Goal: Task Accomplishment & Management: Manage account settings

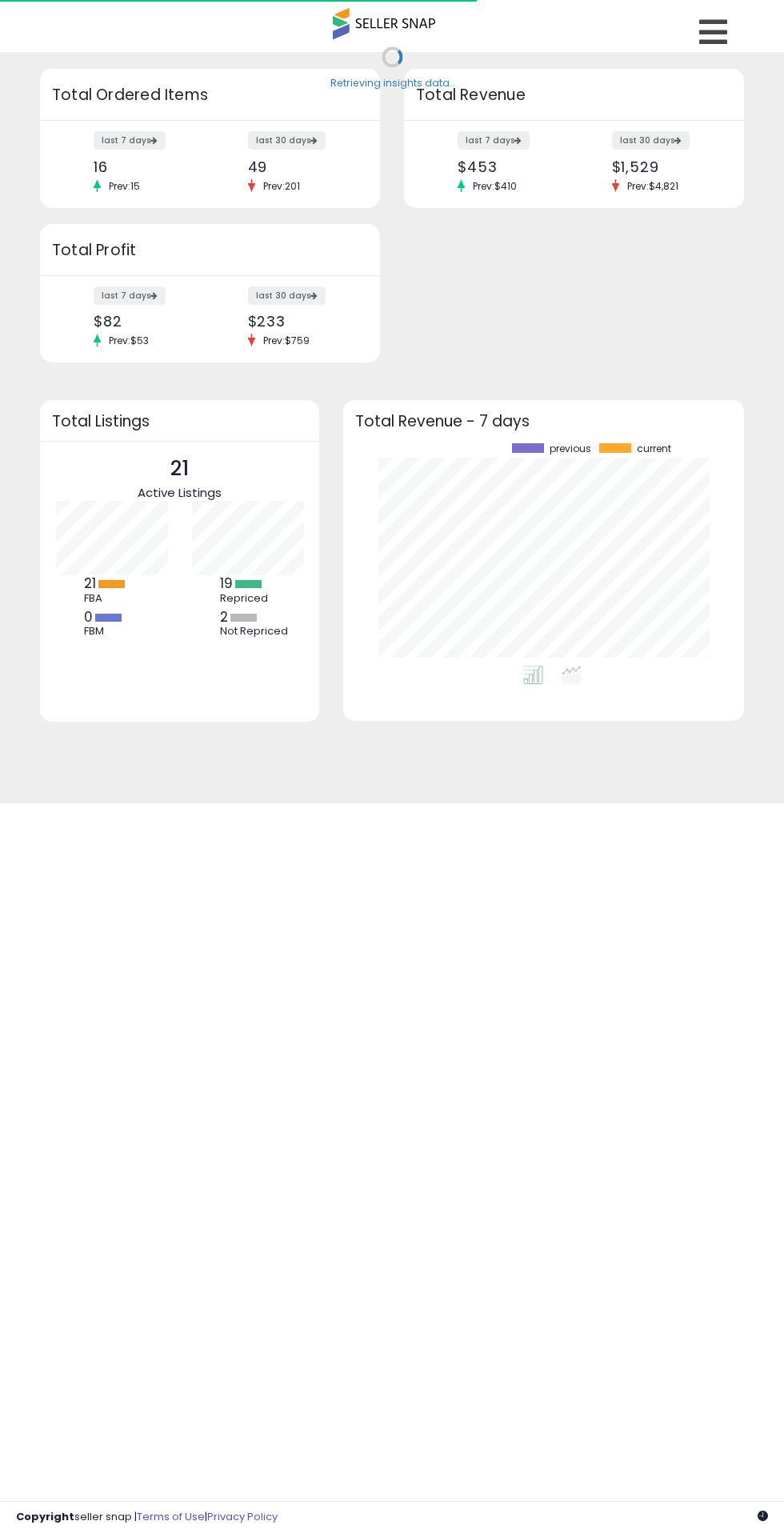
scroll to position [223, 368]
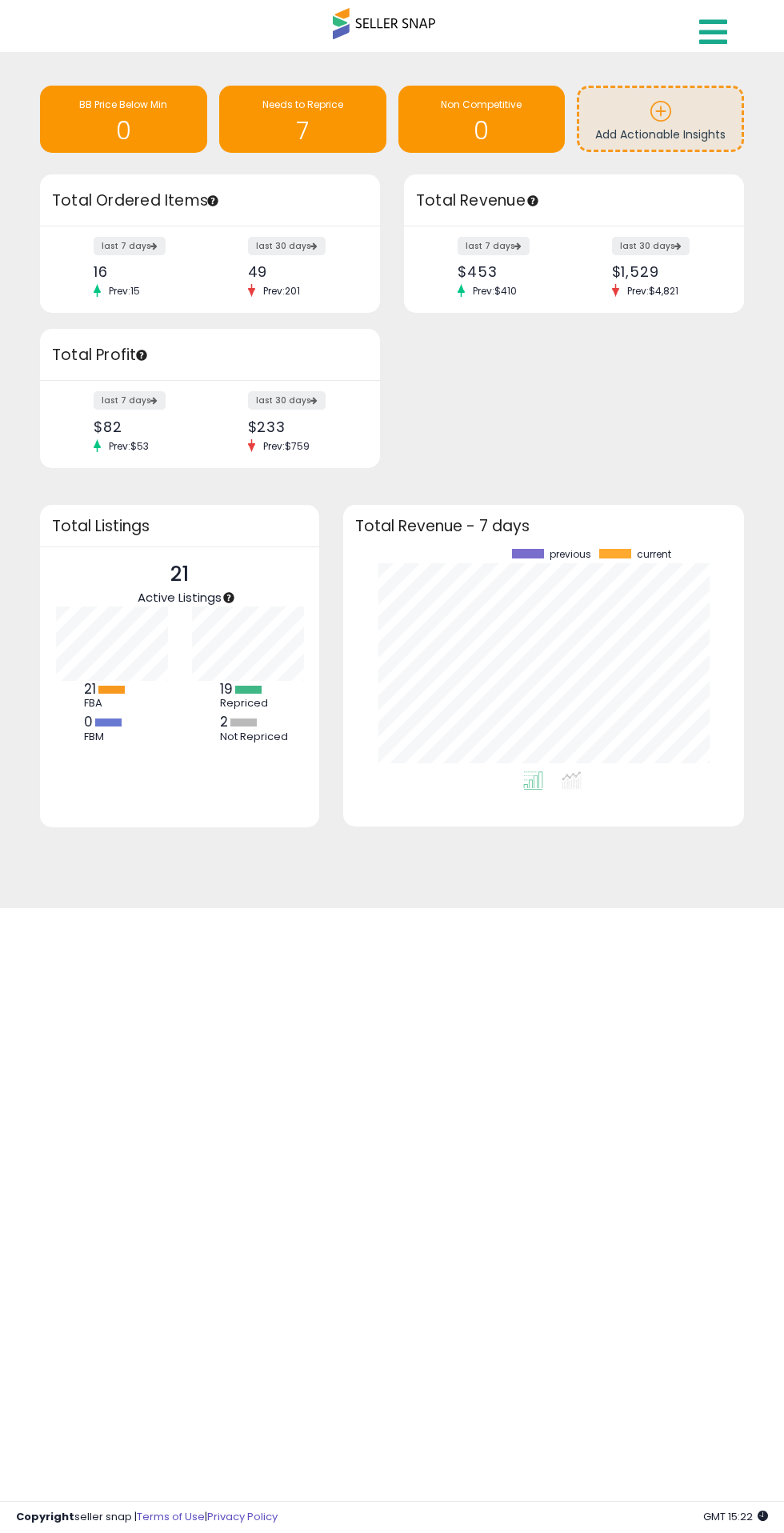
click at [732, 41] on link at bounding box center [715, 27] width 57 height 56
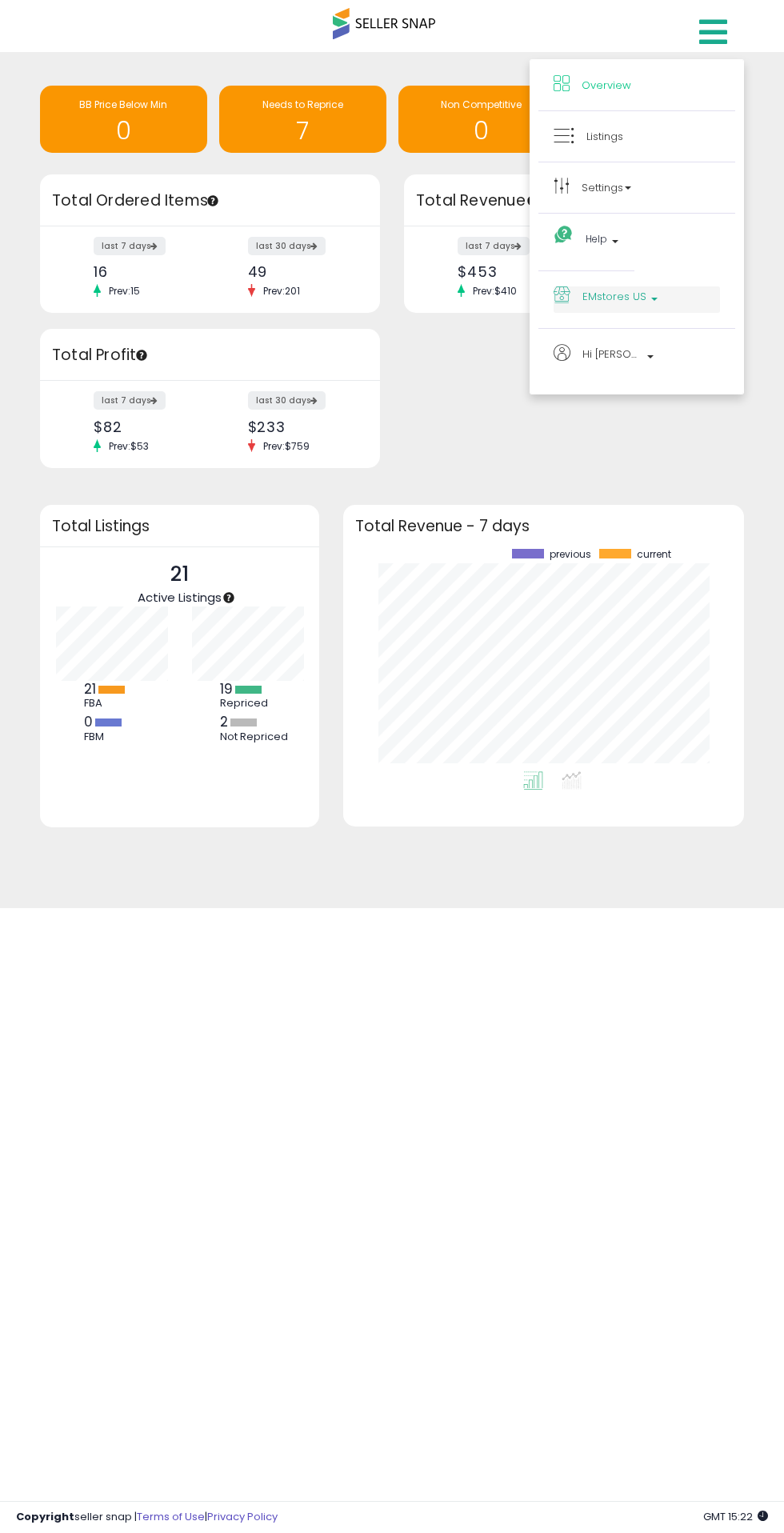
click at [595, 301] on span "EMstores US" at bounding box center [613, 296] width 64 height 20
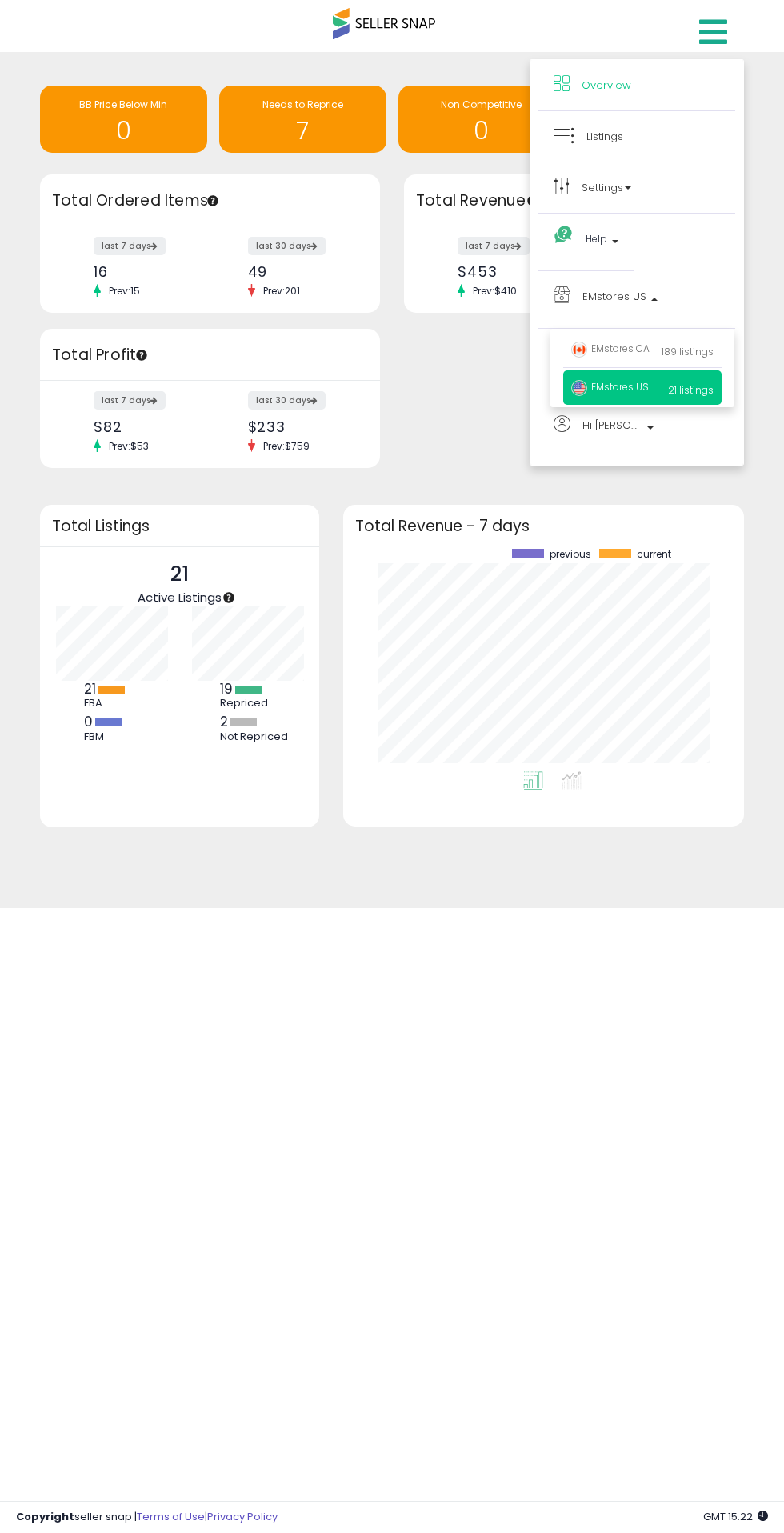
click at [604, 1052] on div at bounding box center [392, 766] width 784 height 1533
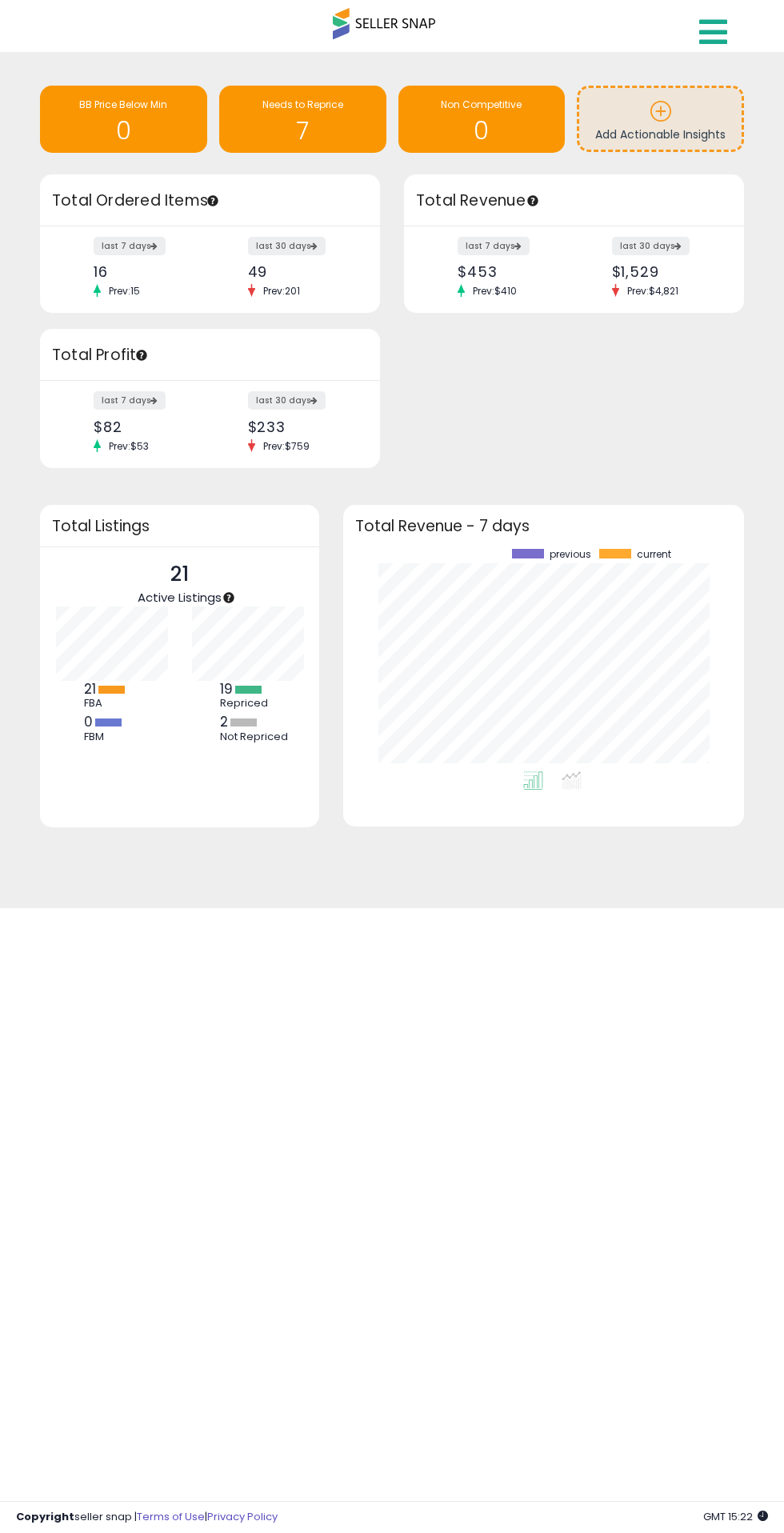
click at [712, 33] on icon at bounding box center [713, 31] width 28 height 32
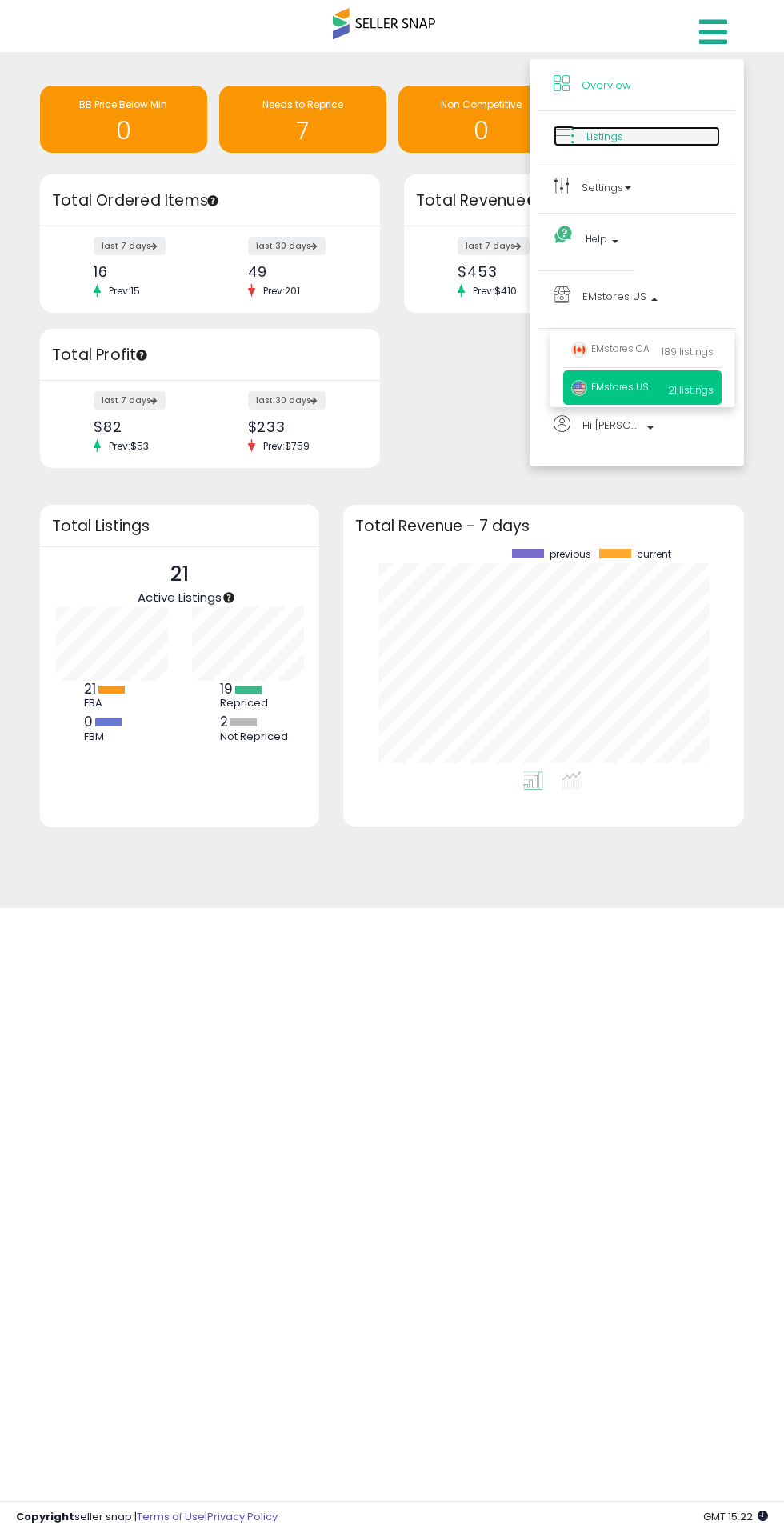
click at [669, 144] on link "Listings" at bounding box center [637, 136] width 167 height 20
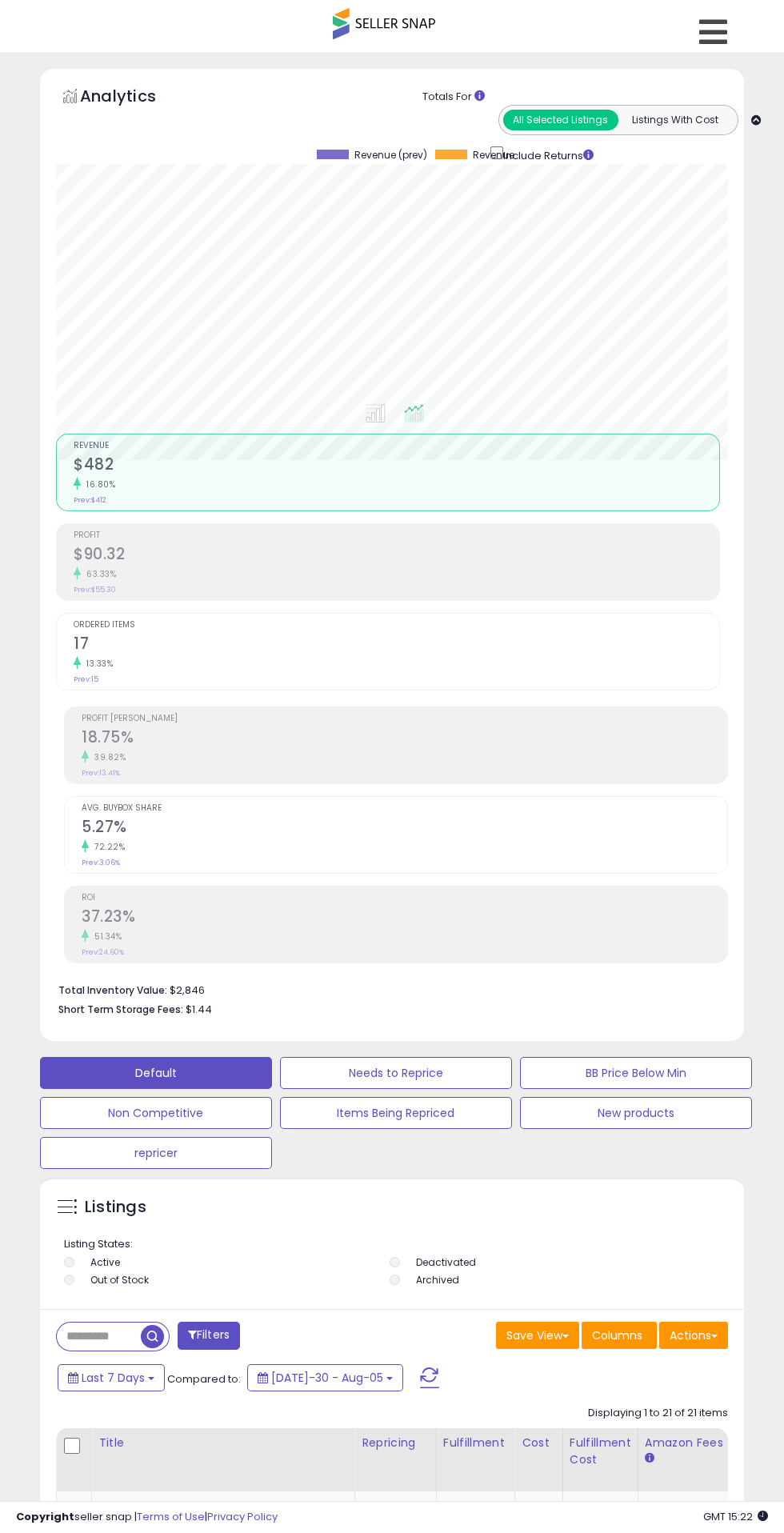
click at [294, 446] on span "Revenue" at bounding box center [396, 446] width 646 height 9
click at [743, 25] on link at bounding box center [715, 27] width 57 height 56
click at [630, 302] on span "EMstores US" at bounding box center [613, 296] width 64 height 20
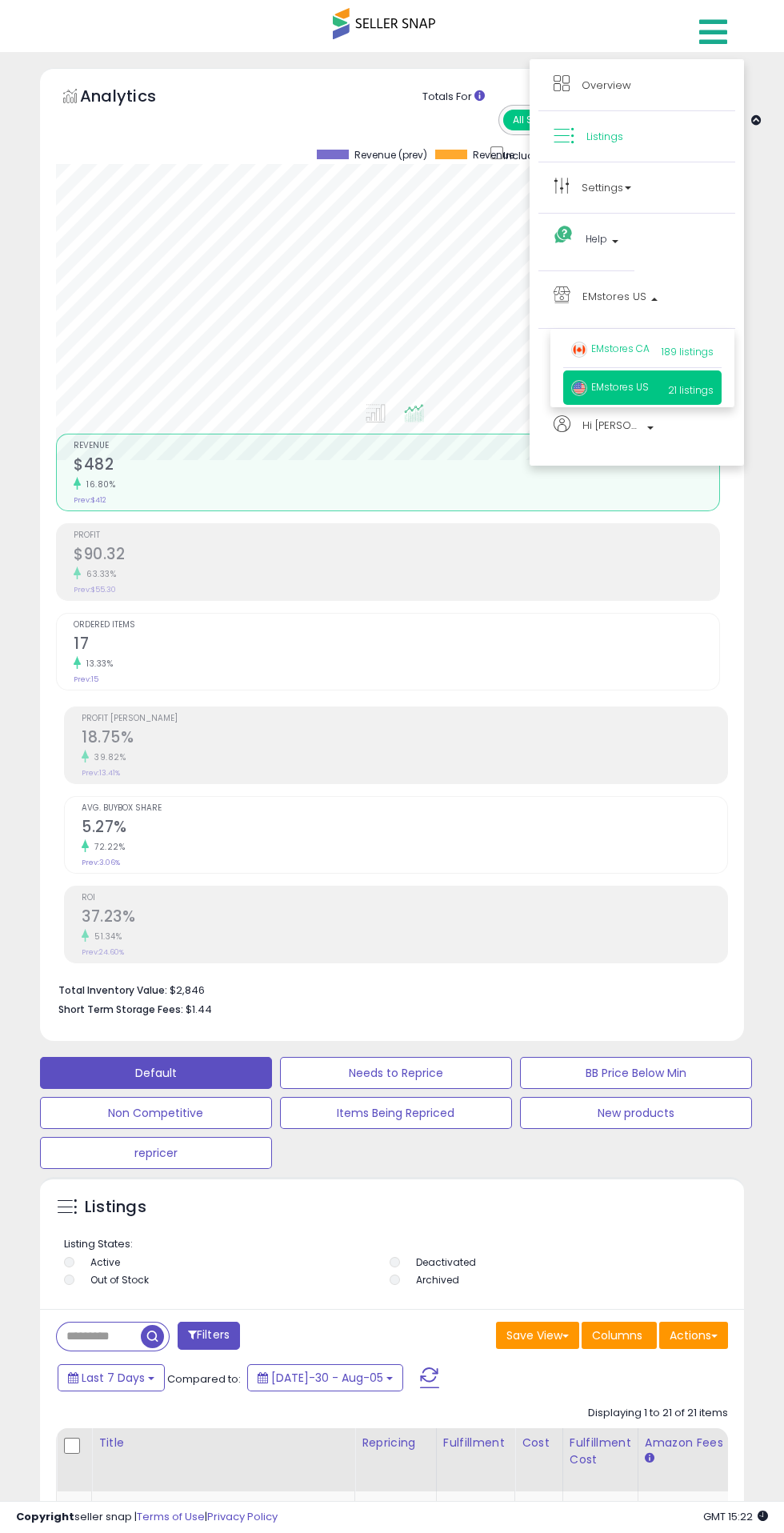
click at [672, 351] on span "189 listings" at bounding box center [687, 352] width 52 height 14
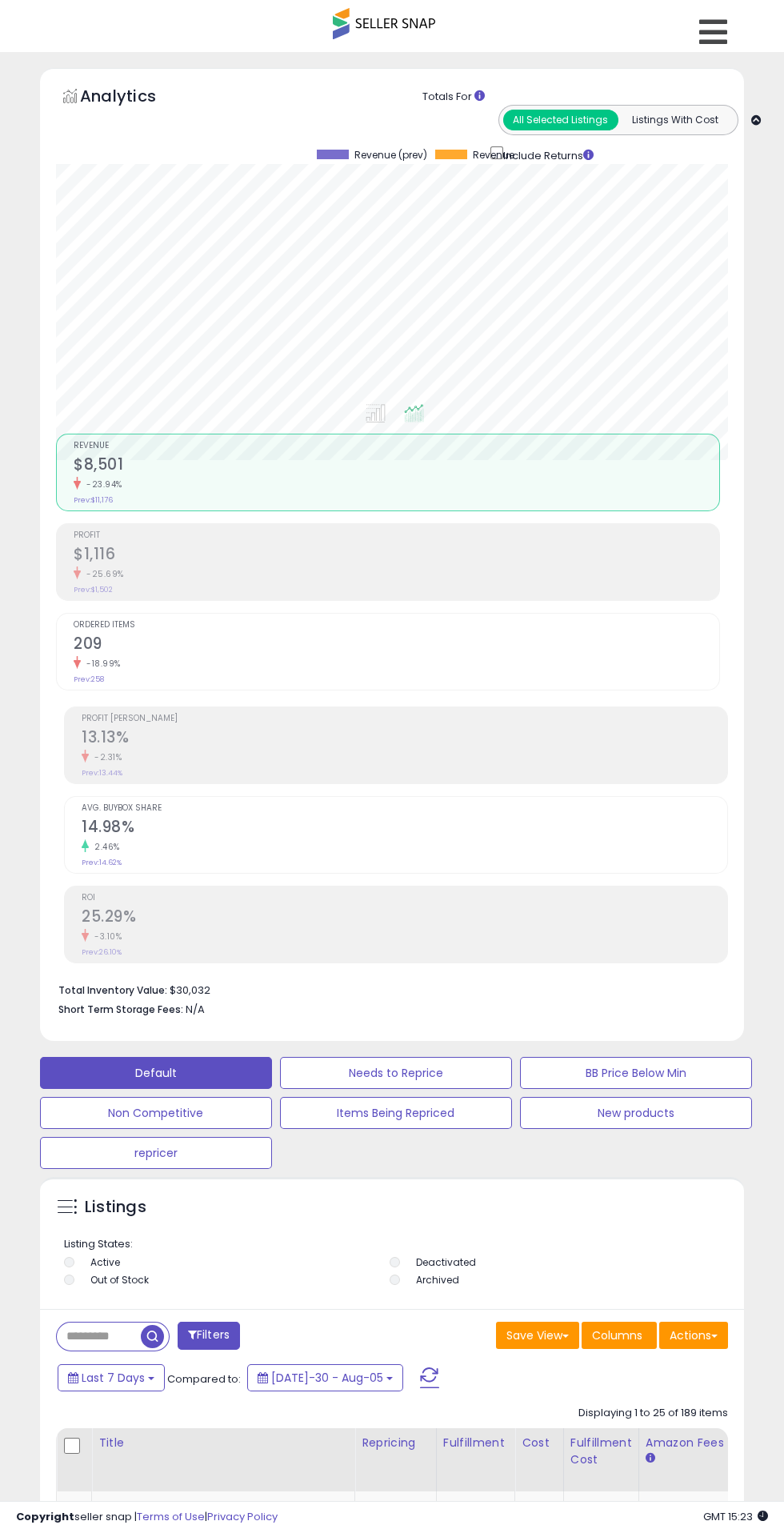
scroll to position [312, 696]
click at [717, 32] on icon at bounding box center [713, 31] width 28 height 32
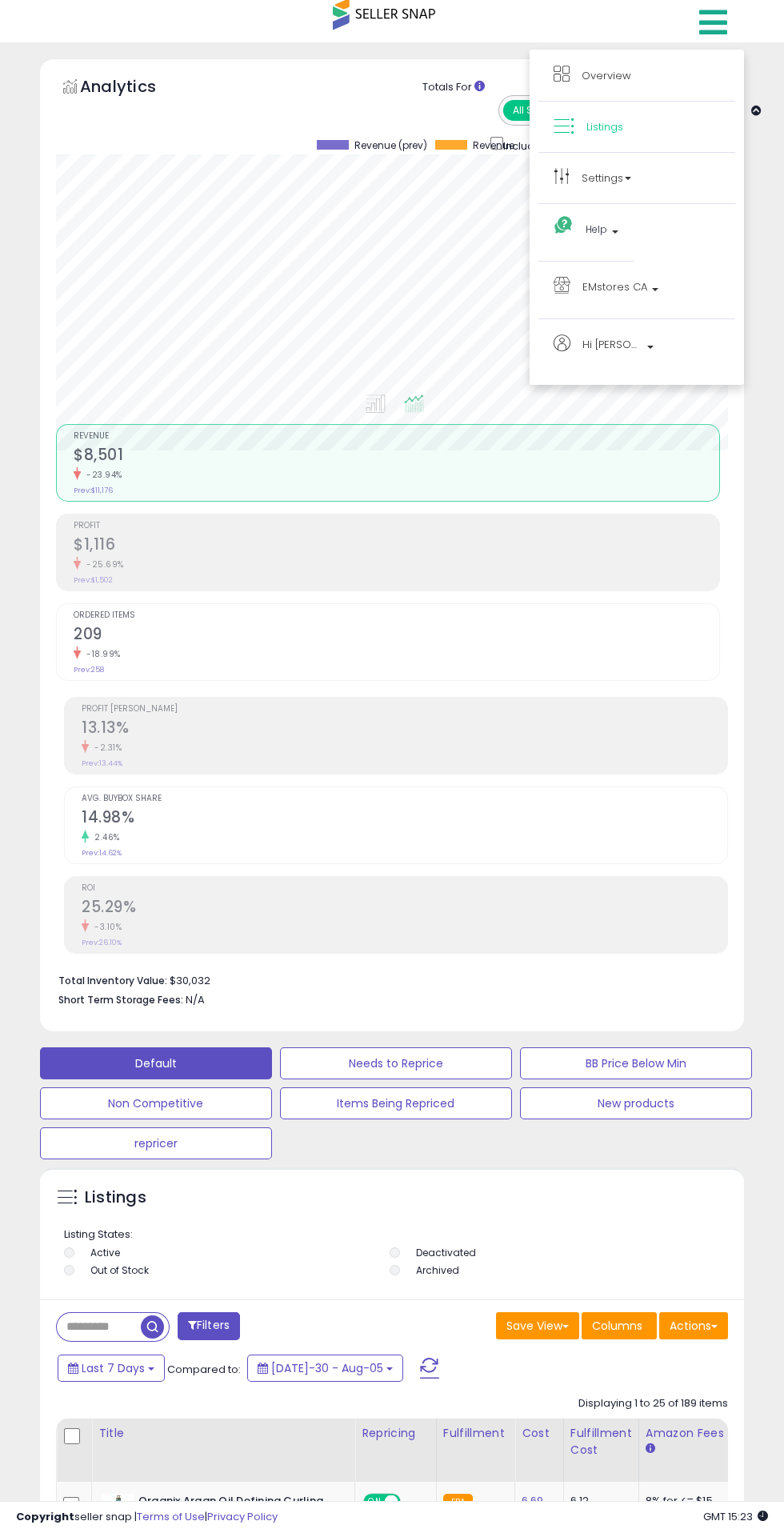
click at [557, 778] on div at bounding box center [392, 766] width 784 height 1533
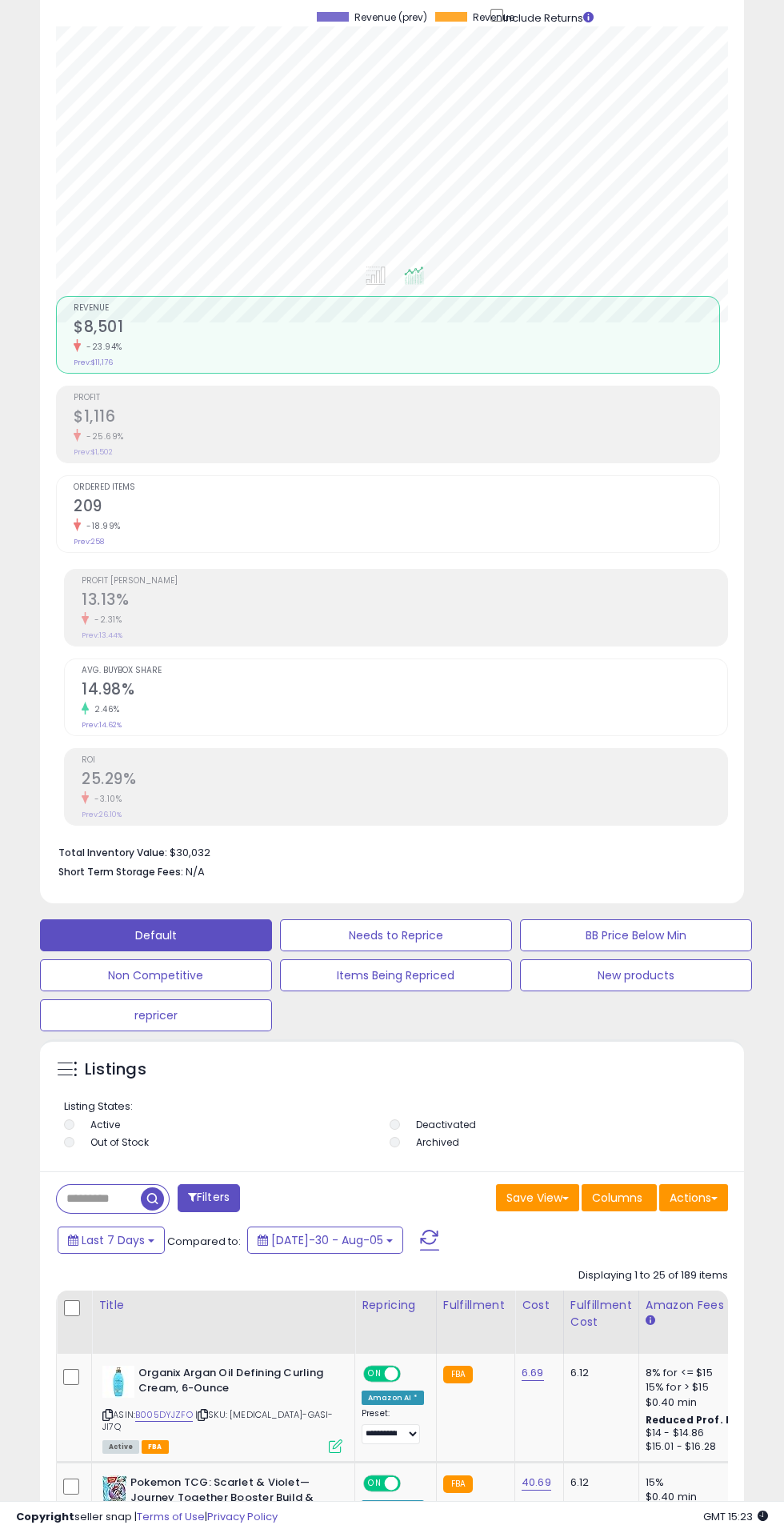
scroll to position [0, 0]
